Goal: Check status: Verify the current state of an ongoing process or item

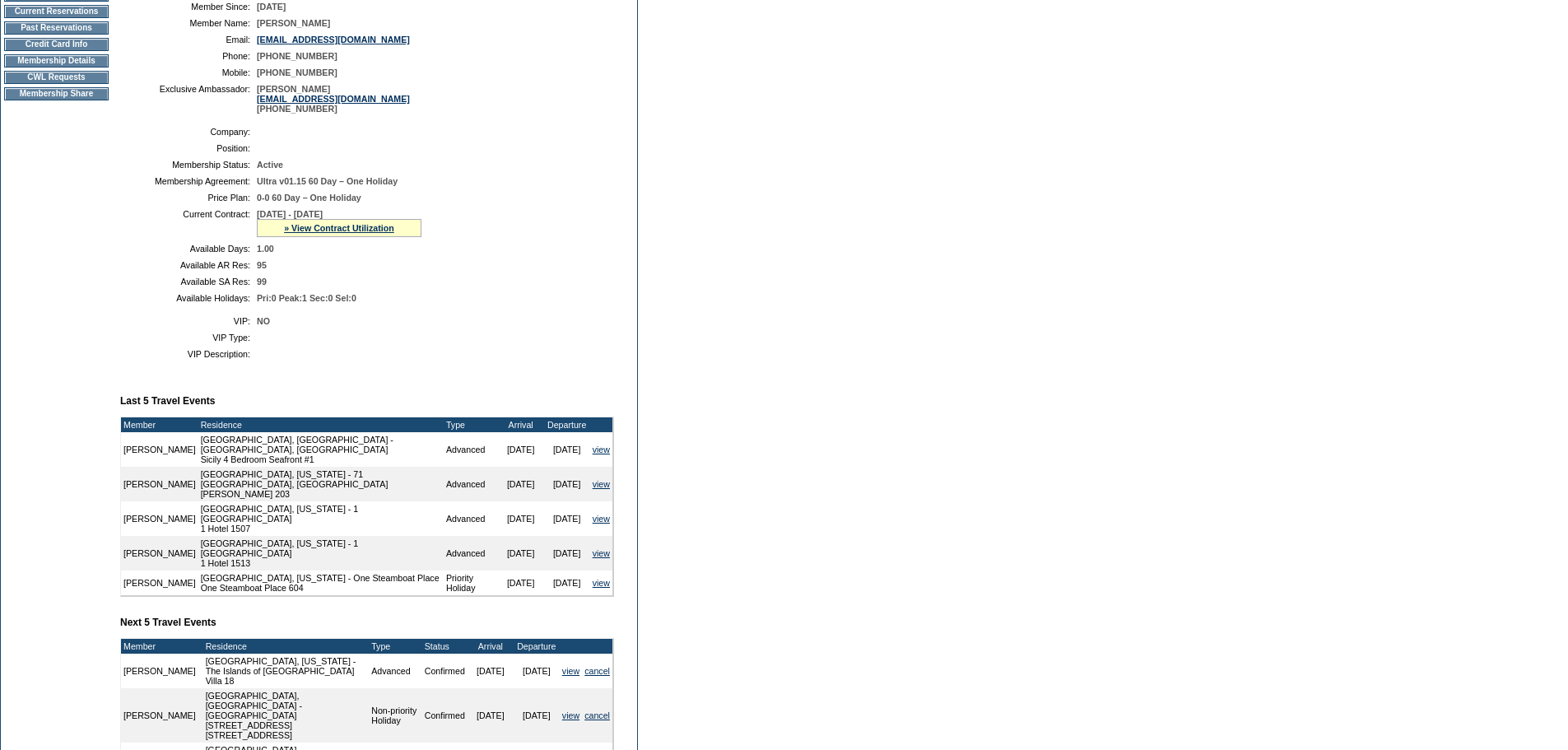
click at [488, 423] on td "Member Account Details Primary Member: Member Since: [DATE] Member Name: [PERSO…" at bounding box center [374, 434] width 507 height 965
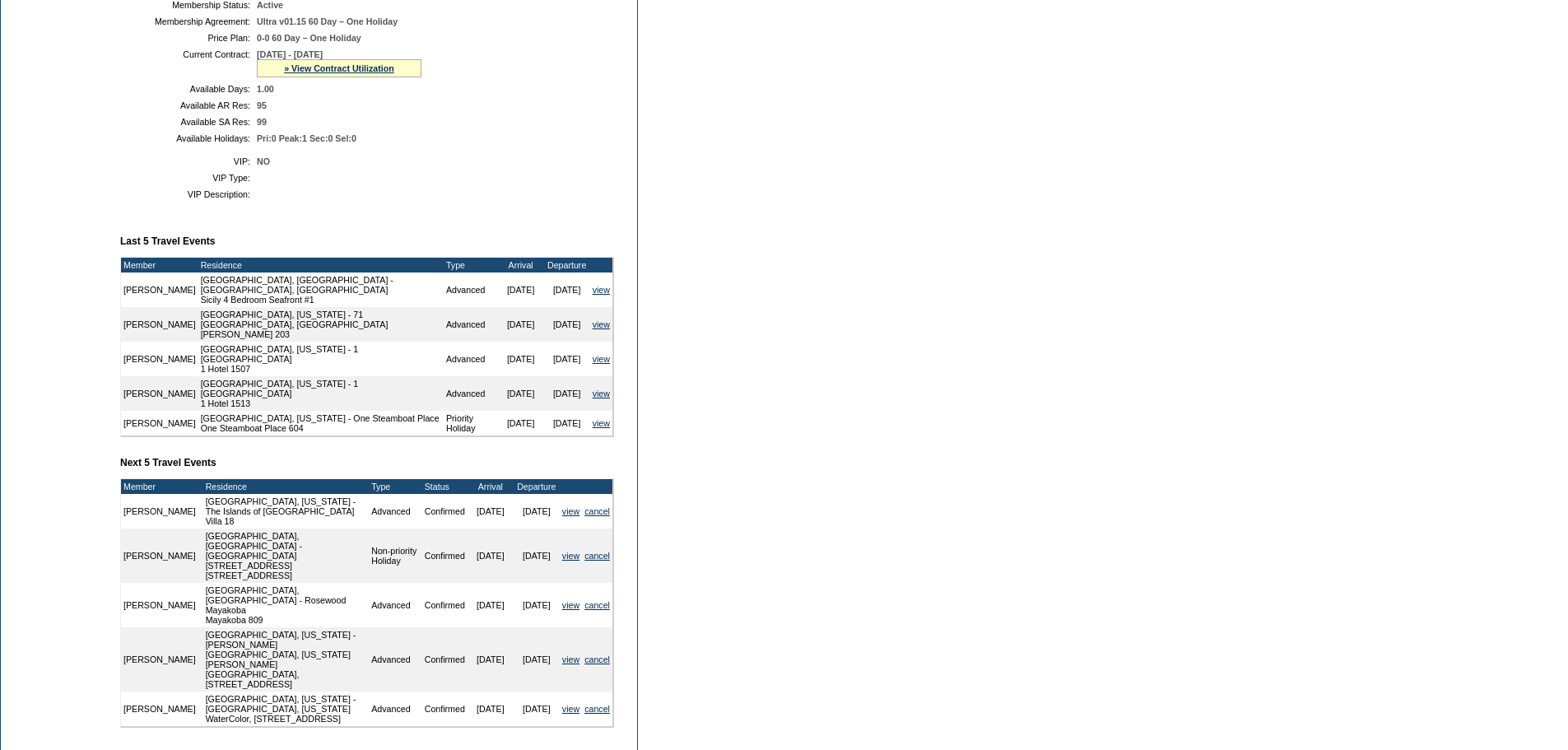
scroll to position [412, 0]
click at [261, 482] on td "Member Account Details Primary Member: Member Since: [DATE] Member Name: [PERSO…" at bounding box center [374, 273] width 507 height 965
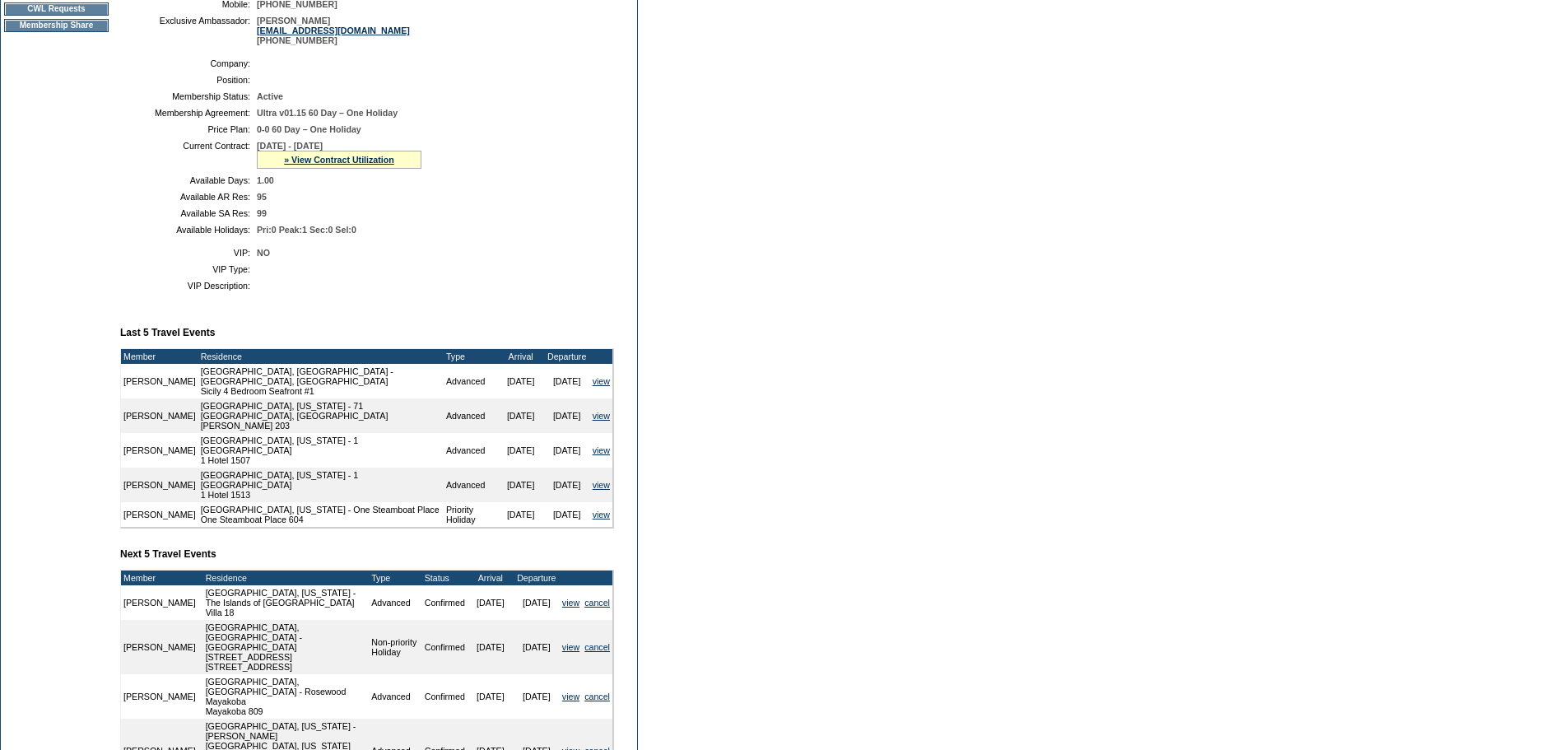
scroll to position [318, 0]
click at [358, 165] on link "» View Contract Utilization" at bounding box center [339, 160] width 110 height 10
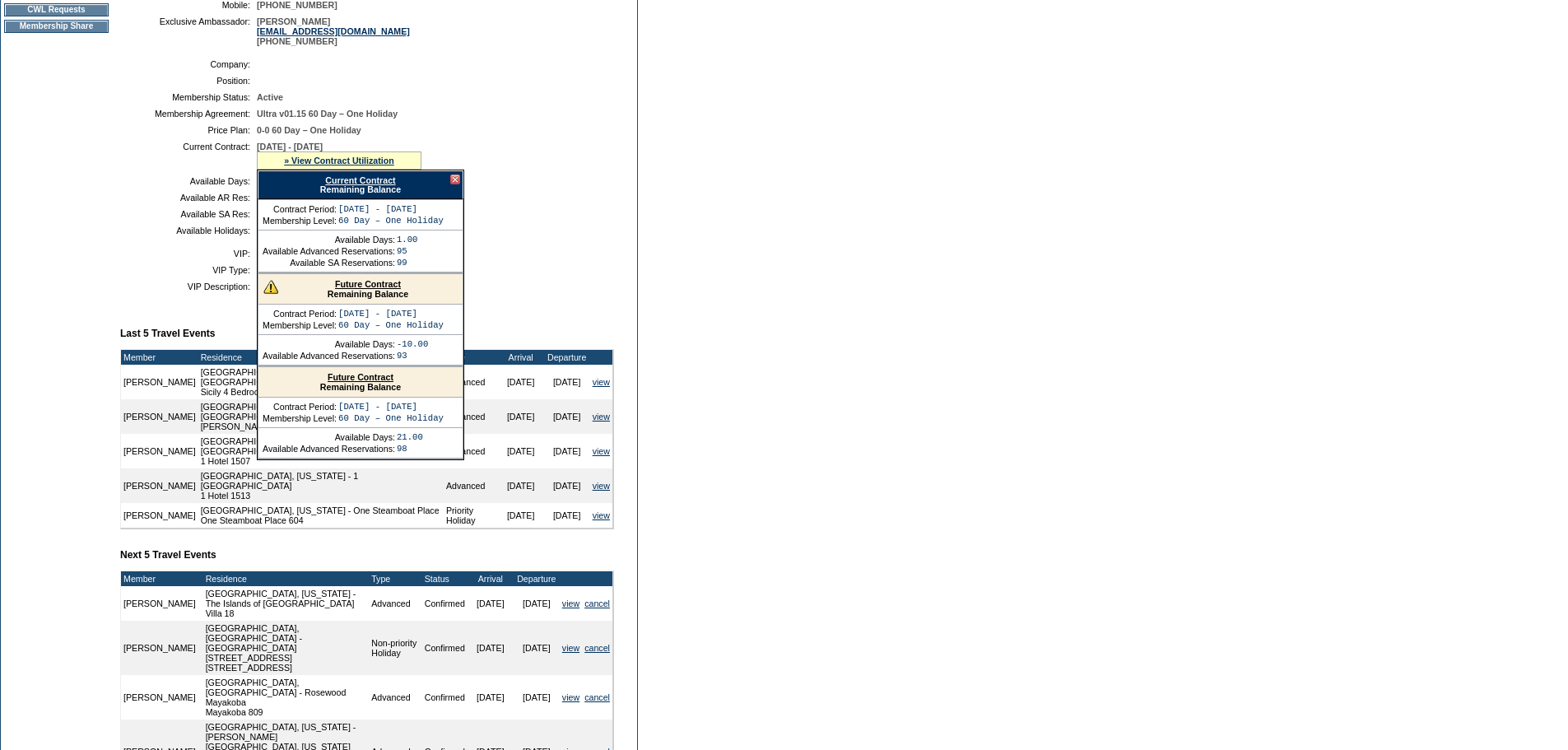
click at [336, 289] on link "Future Contract" at bounding box center [368, 284] width 66 height 10
click at [1002, 347] on form "Follow Us ::" at bounding box center [784, 326] width 1568 height 1291
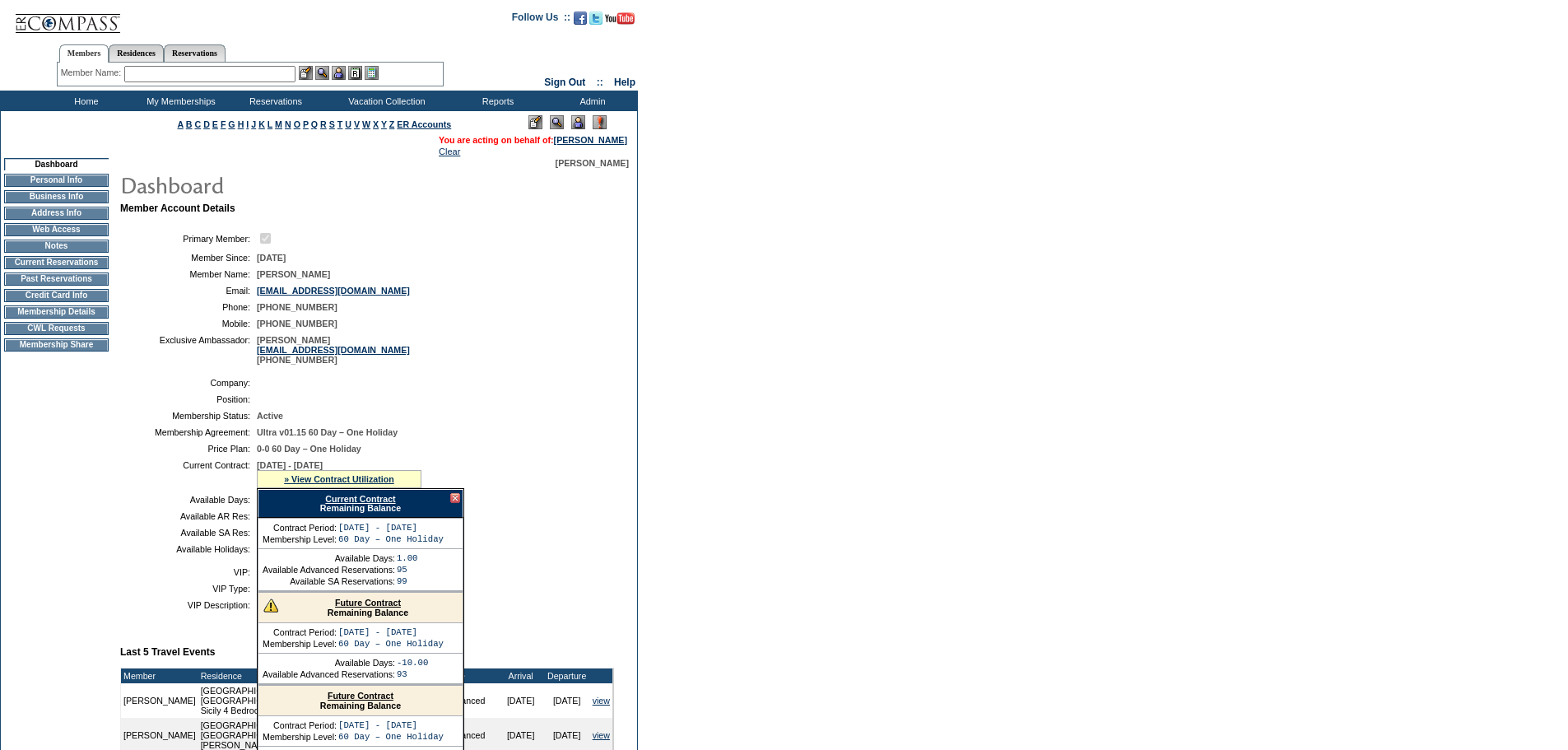
scroll to position [107, 0]
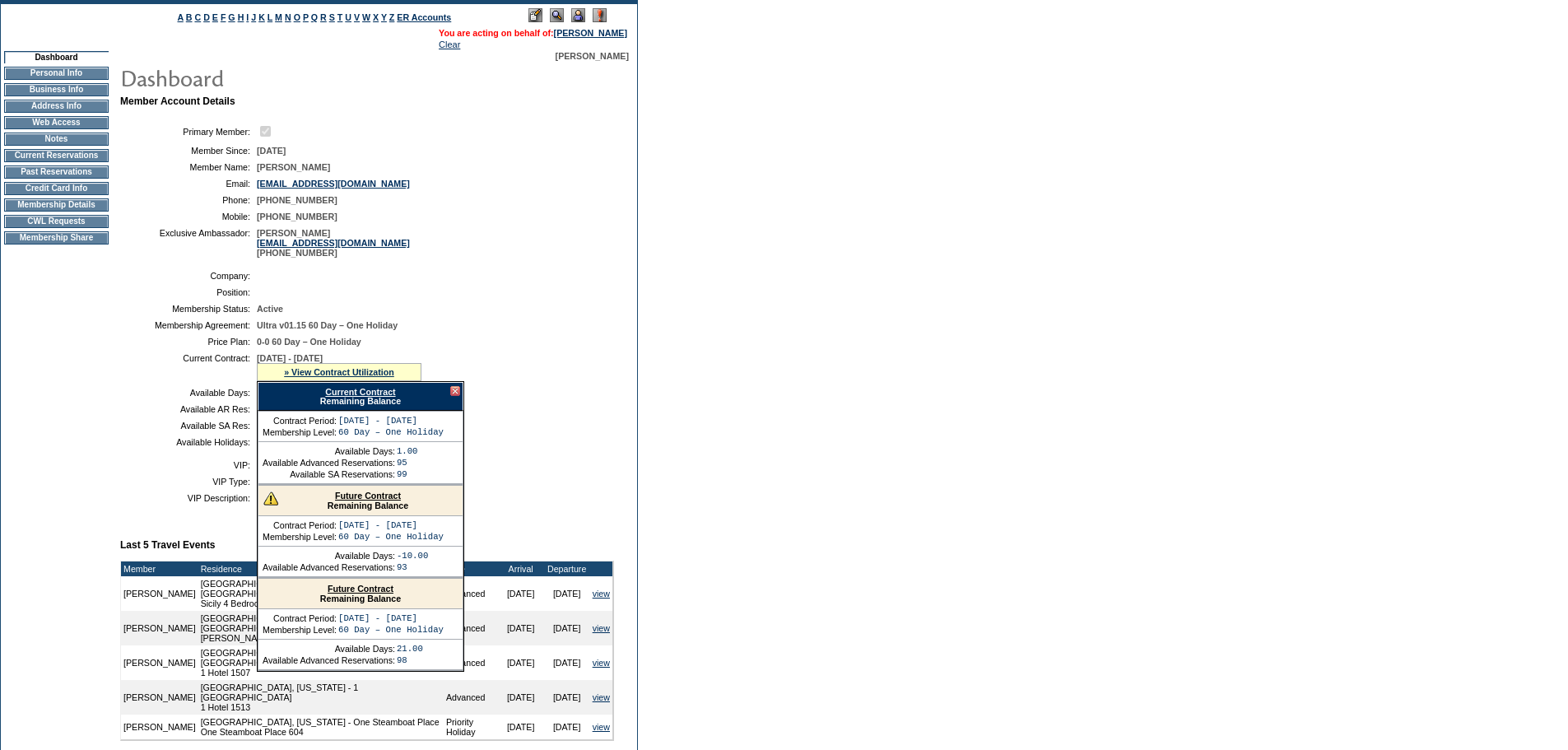
click at [454, 396] on div at bounding box center [455, 391] width 10 height 10
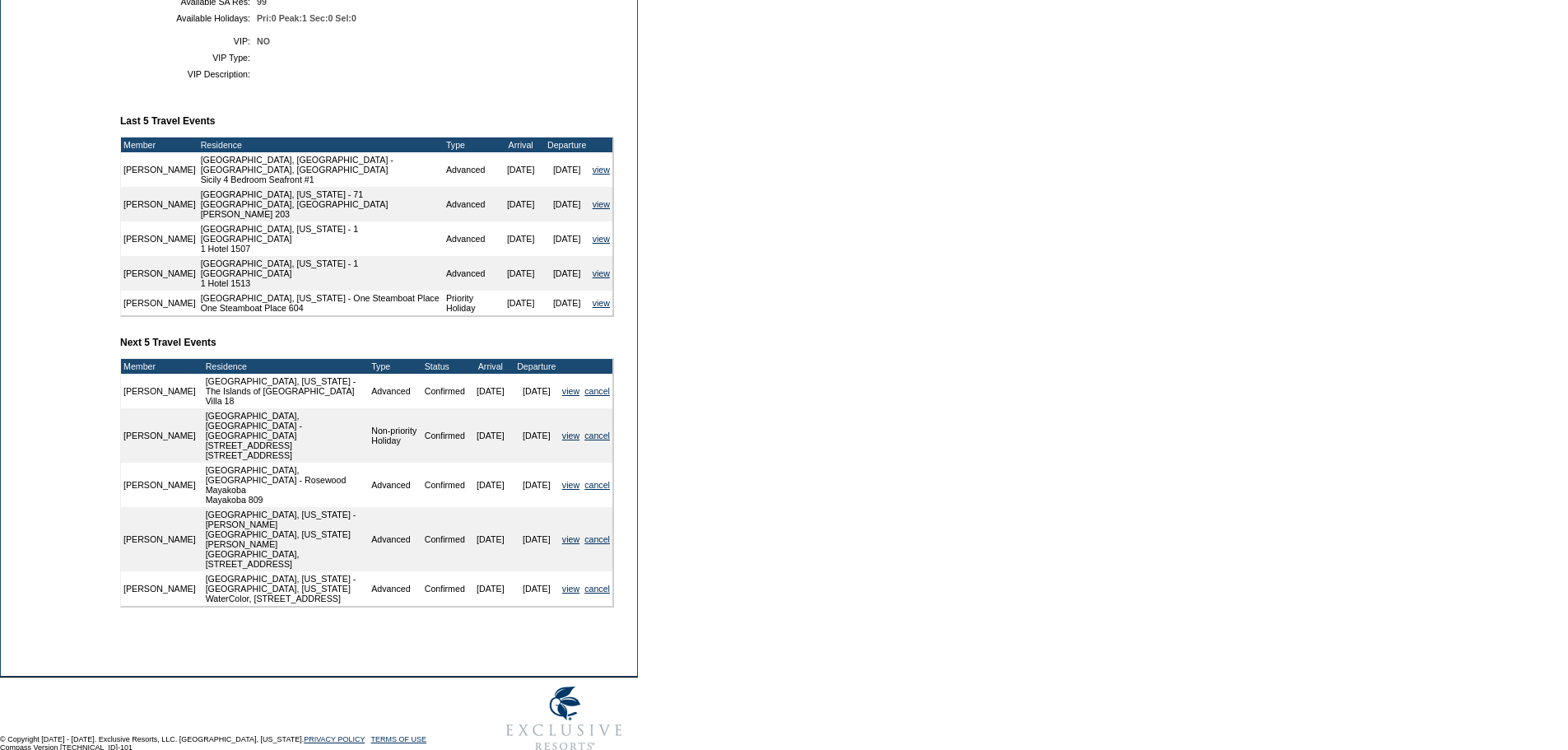
scroll to position [555, 0]
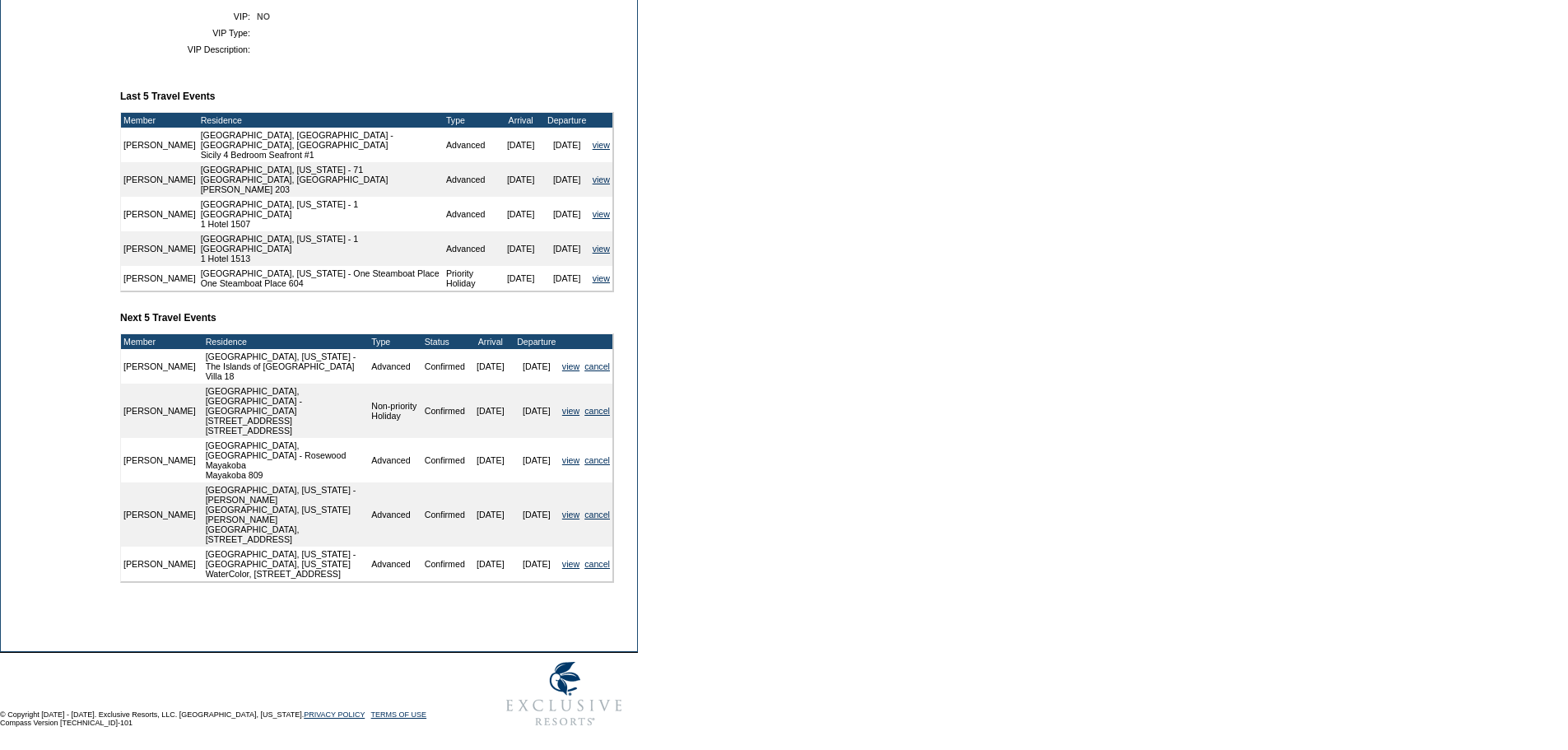
click at [310, 321] on td "Member Account Details Primary Member: Member Since: [DATE] Member Name: [PERSO…" at bounding box center [374, 130] width 507 height 965
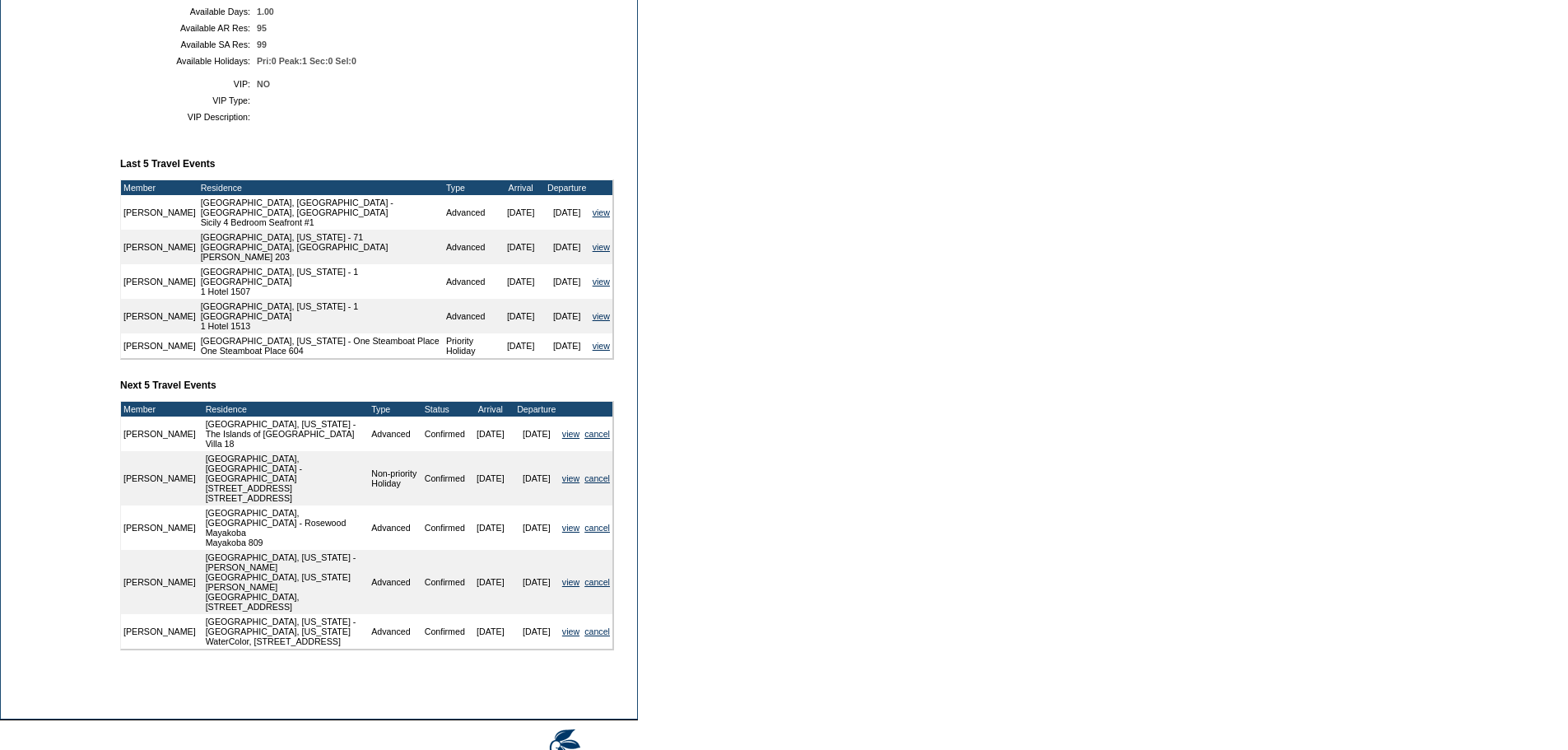
scroll to position [488, 0]
click at [490, 50] on td "99" at bounding box center [432, 45] width 351 height 10
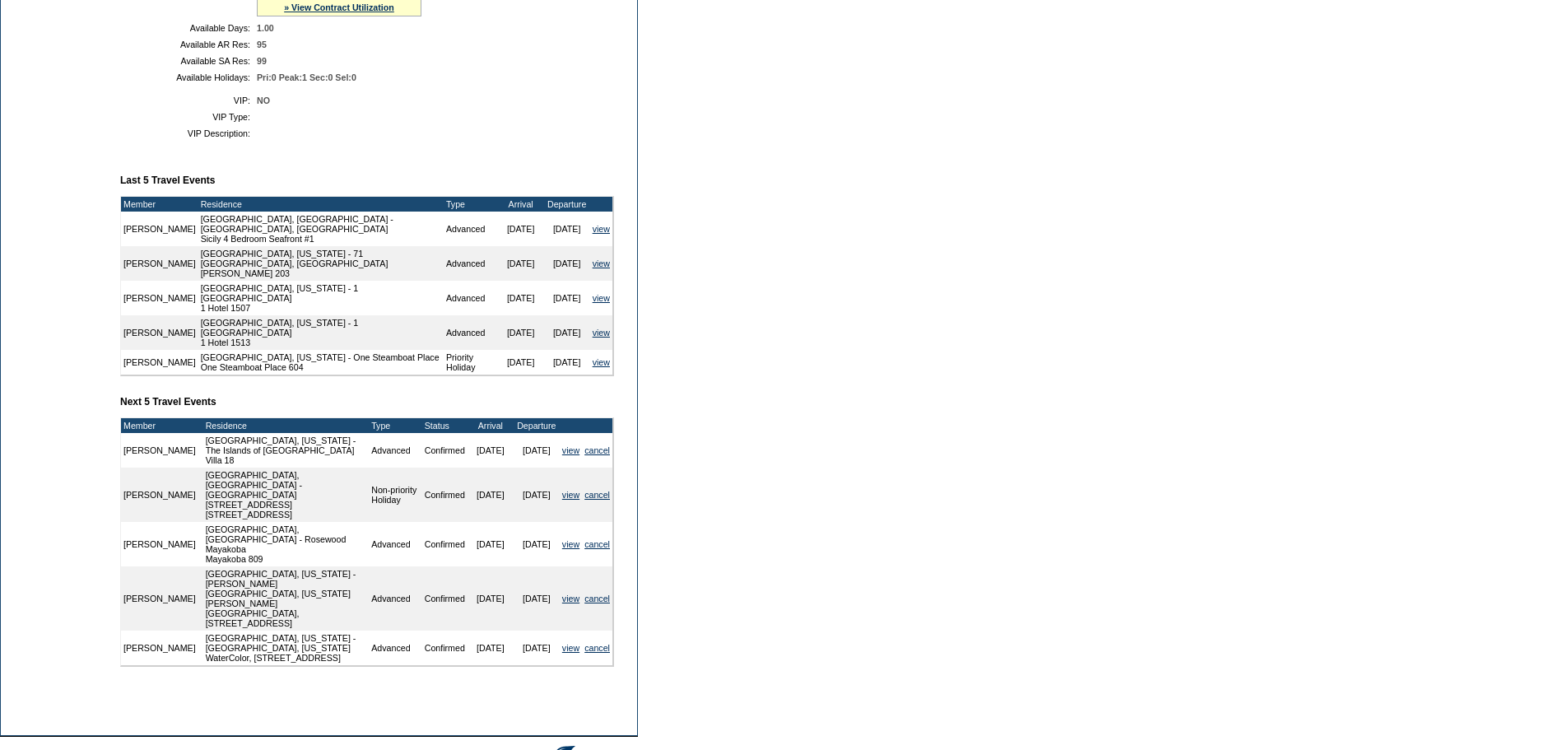
scroll to position [439, 0]
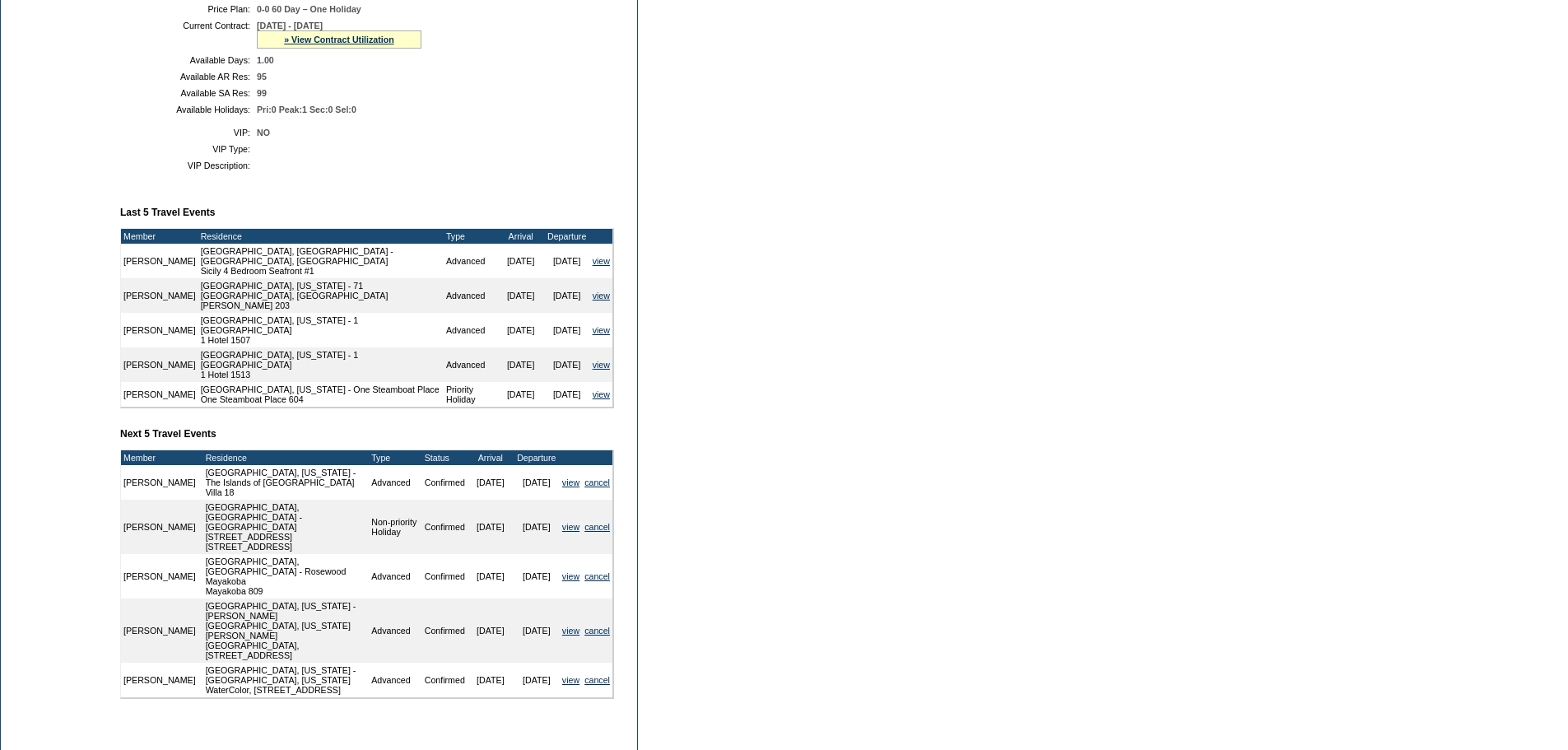
click at [434, 170] on td at bounding box center [432, 165] width 351 height 10
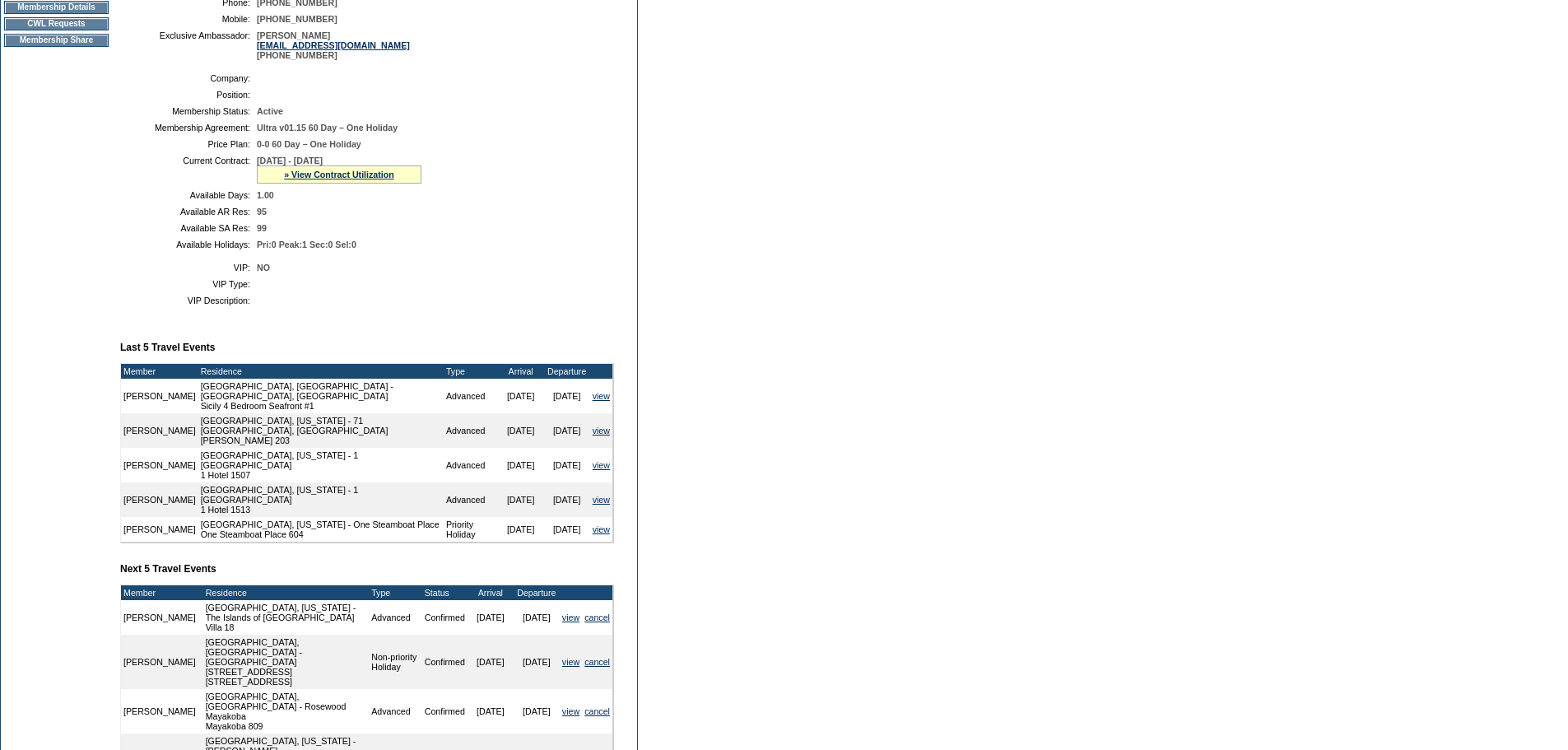
scroll to position [299, 0]
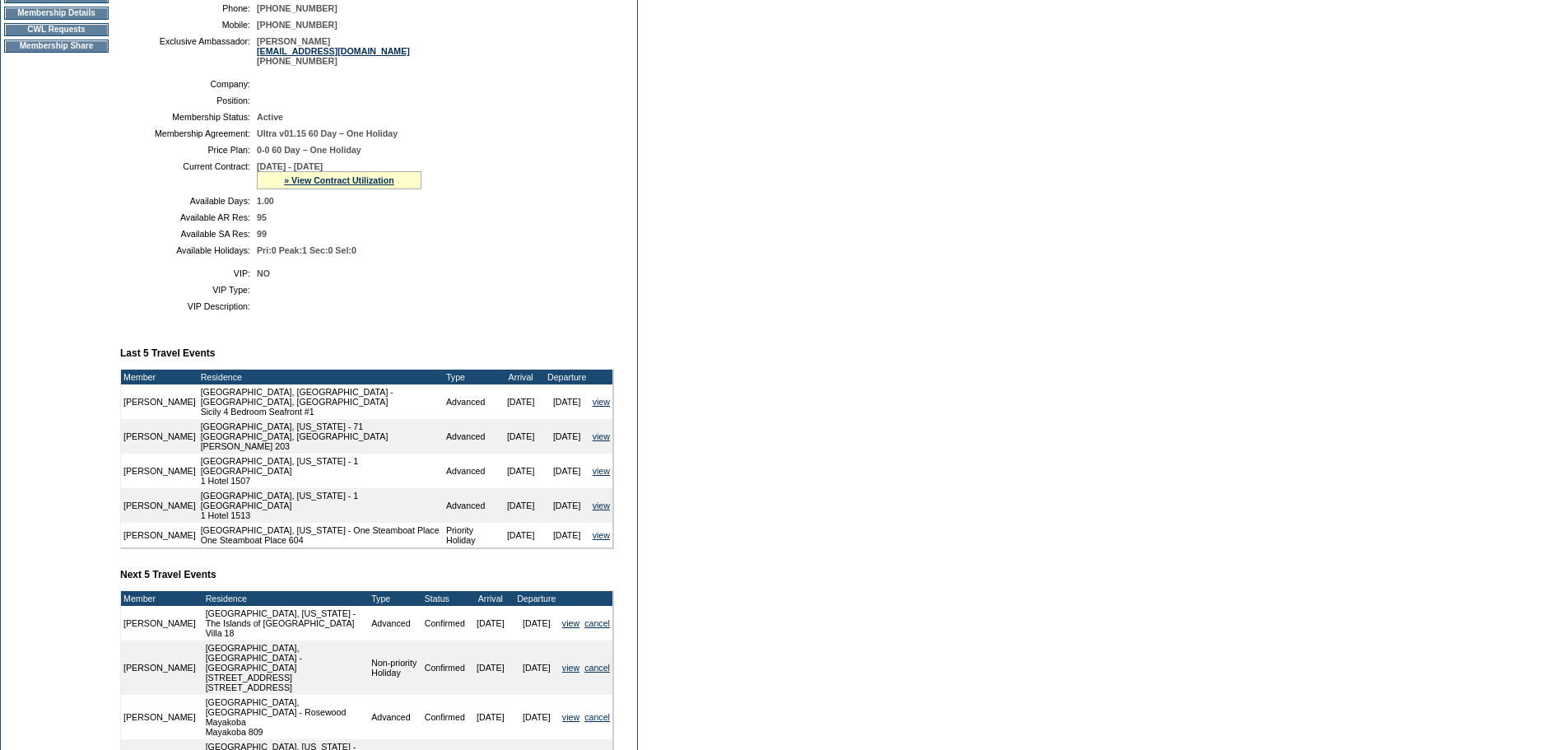
click at [510, 312] on td at bounding box center [432, 306] width 351 height 10
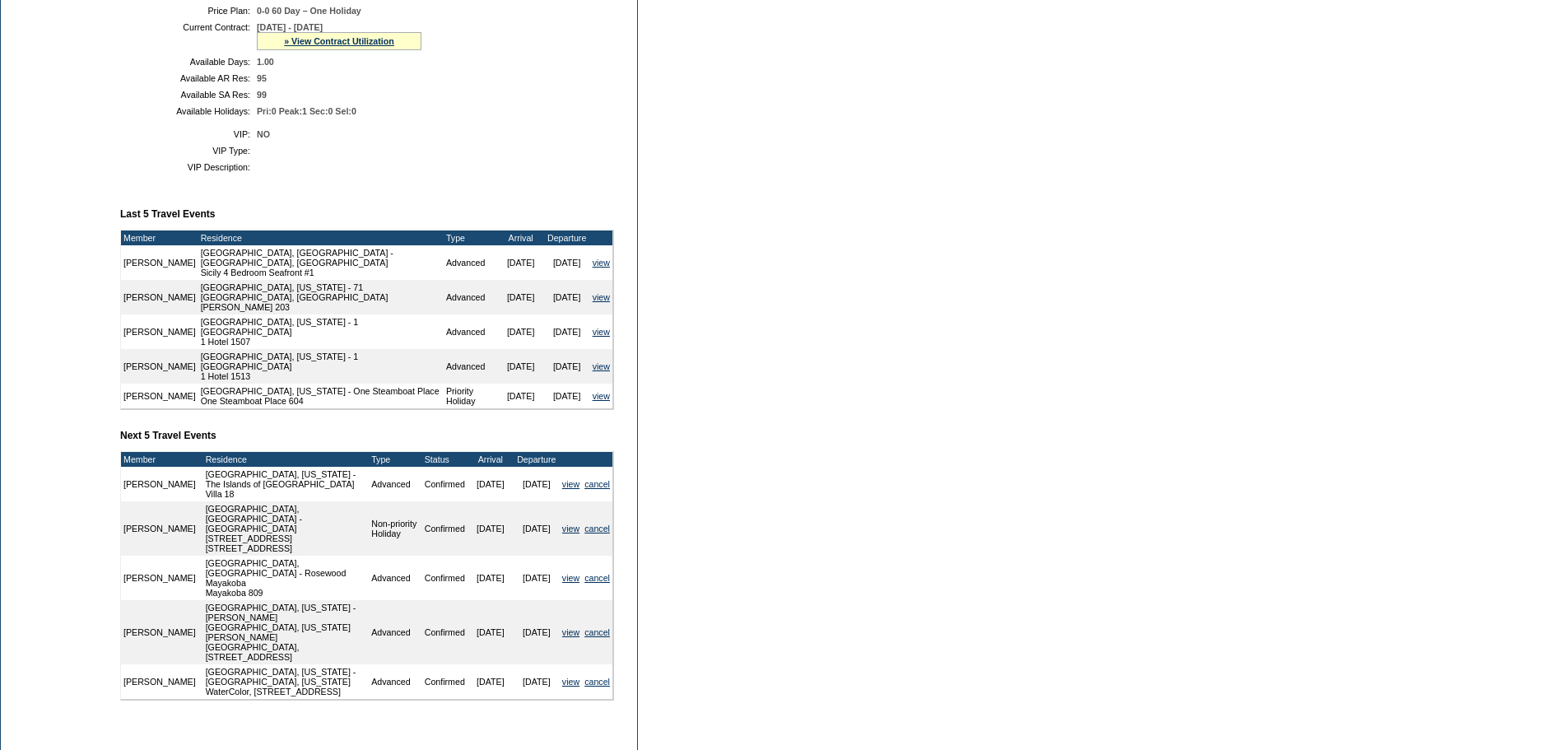
scroll to position [439, 0]
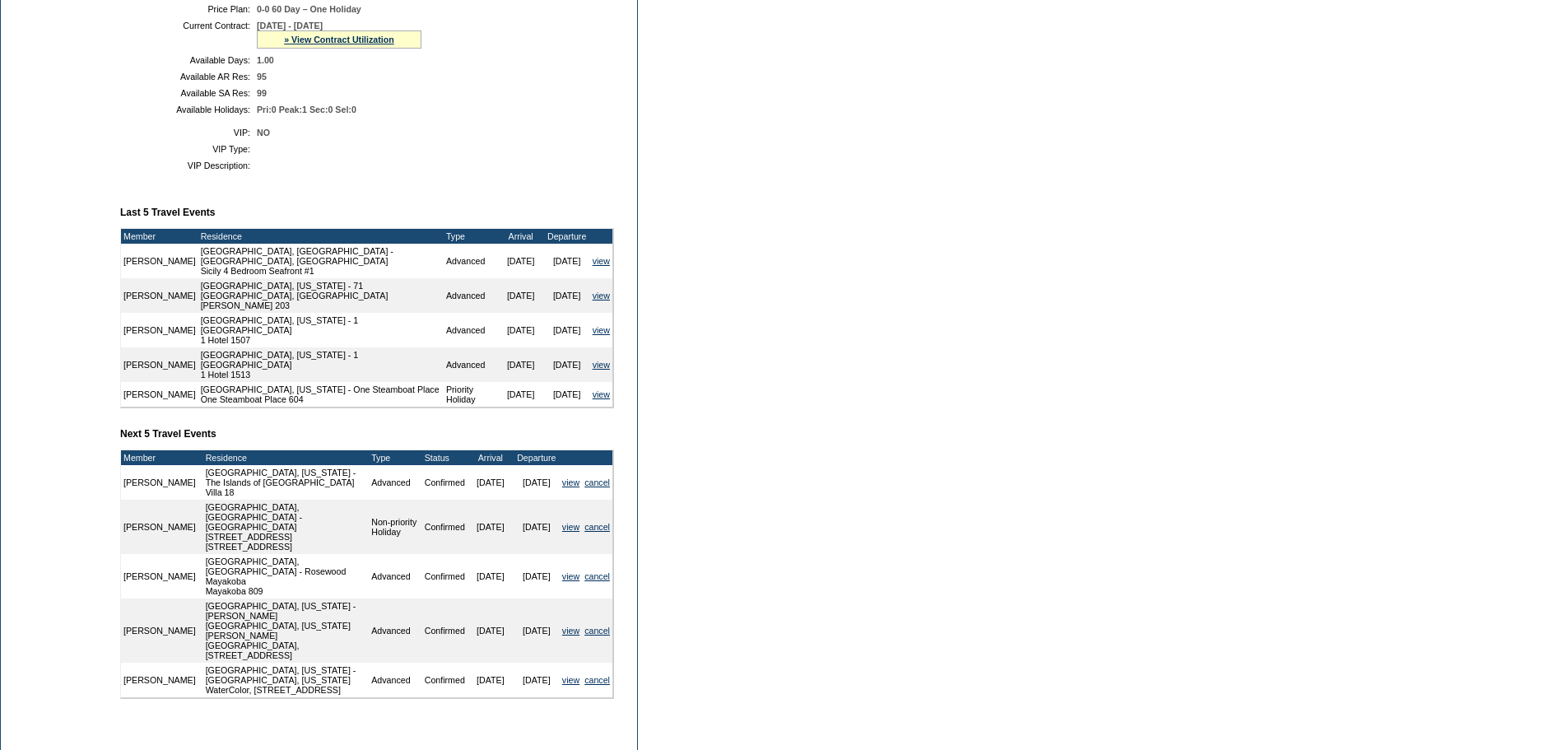
click at [464, 212] on td "Member Account Details Primary Member: Member Since: [DATE] Member Name: [PERSO…" at bounding box center [374, 246] width 507 height 965
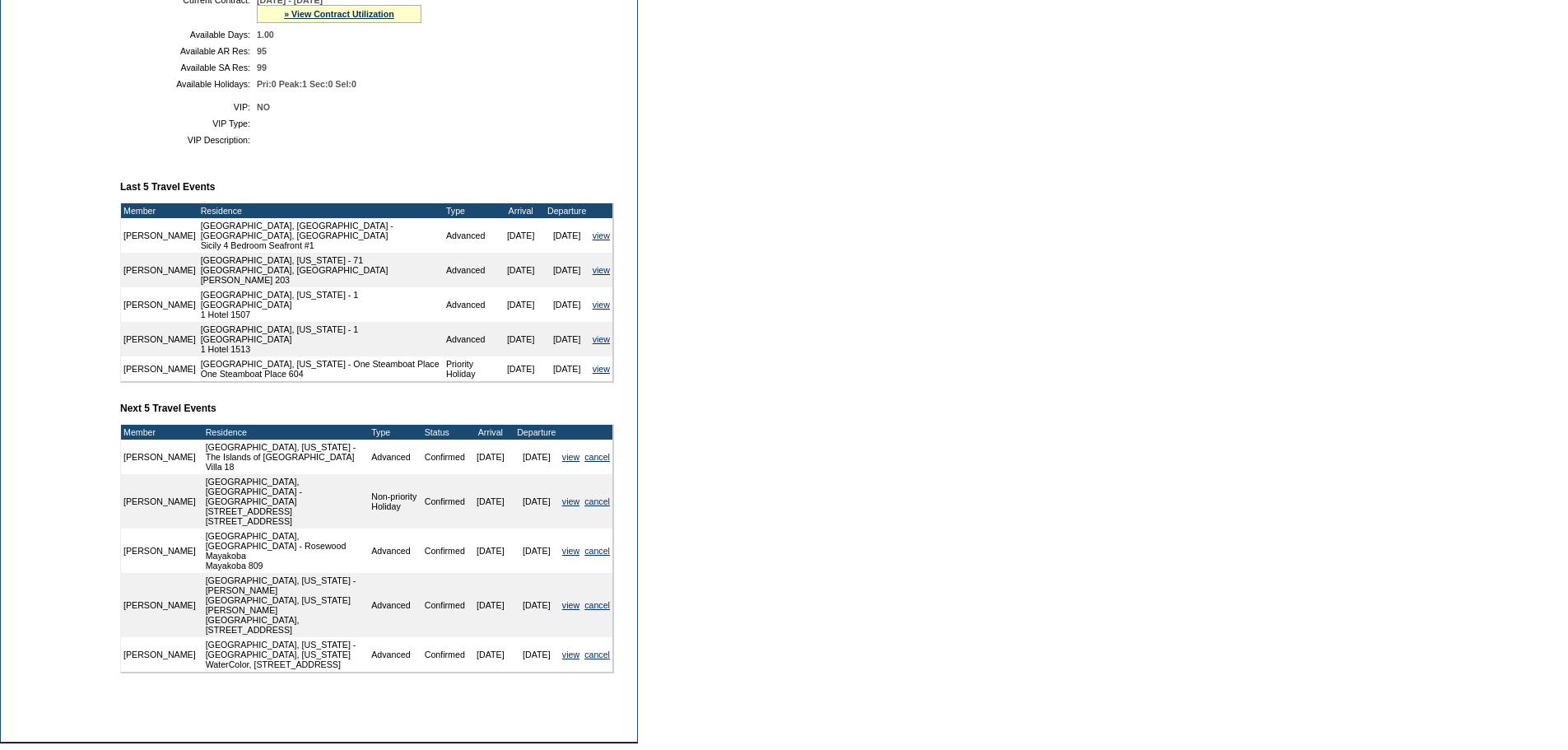
scroll to position [466, 0]
click at [424, 150] on table "VIP: NO VIP Type: VIP Description:" at bounding box center [367, 122] width 494 height 56
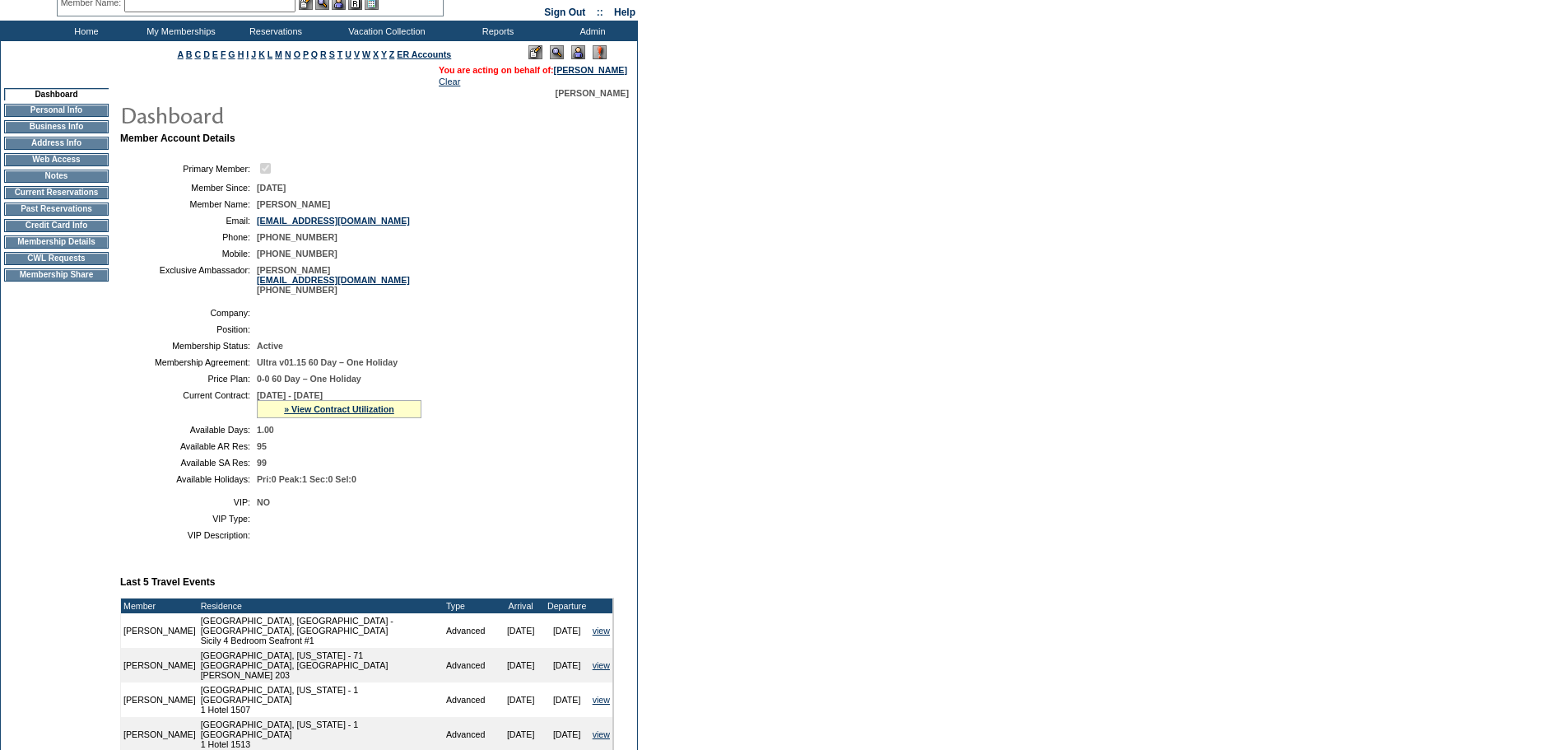
scroll to position [49, 0]
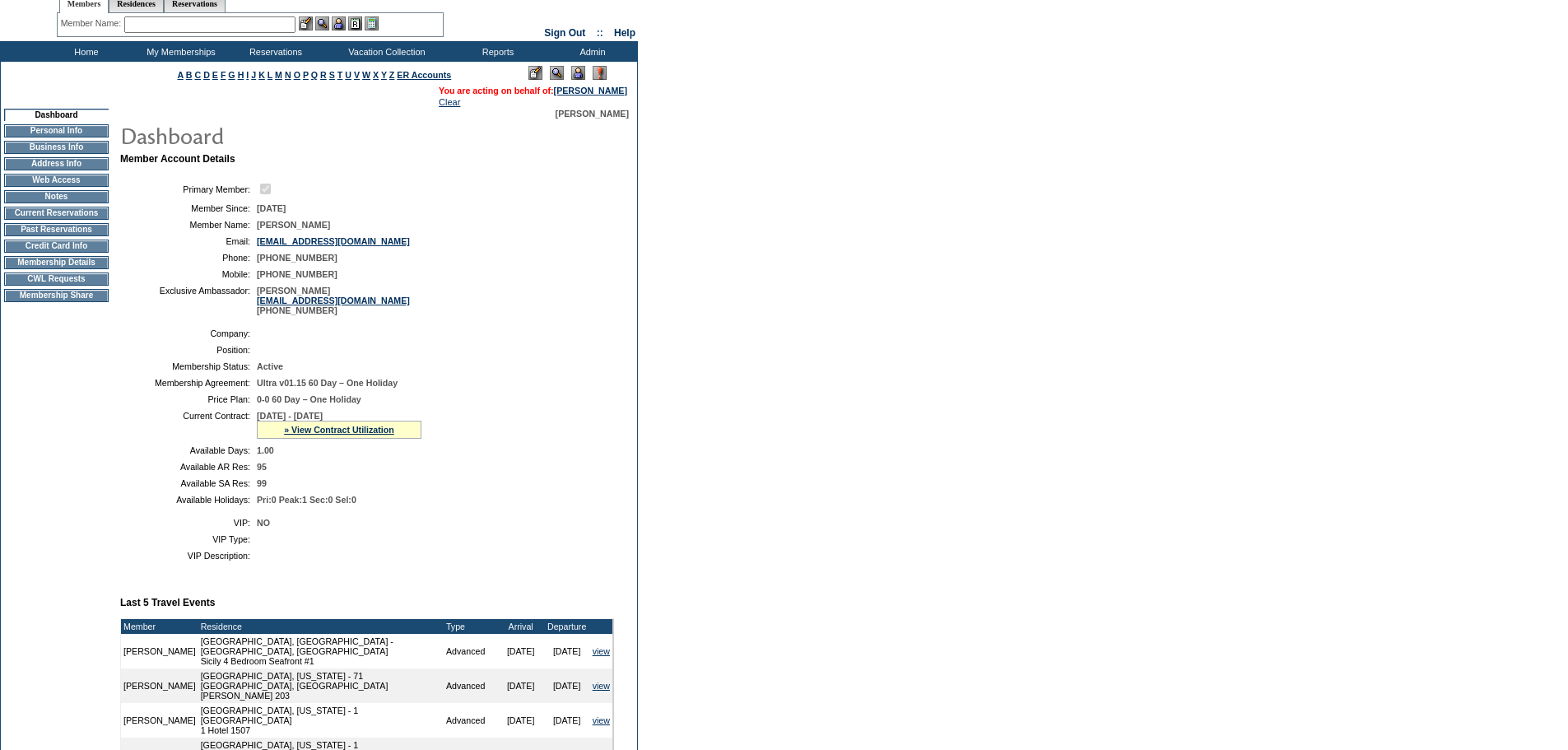
click at [62, 220] on td "Current Reservations" at bounding box center [56, 212] width 104 height 13
